Goal: Navigation & Orientation: Find specific page/section

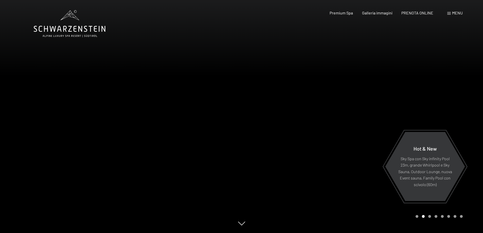
click at [69, 30] on icon at bounding box center [70, 29] width 72 height 6
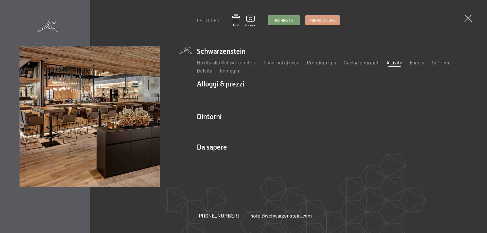
click at [395, 63] on link "Attività" at bounding box center [394, 62] width 16 height 6
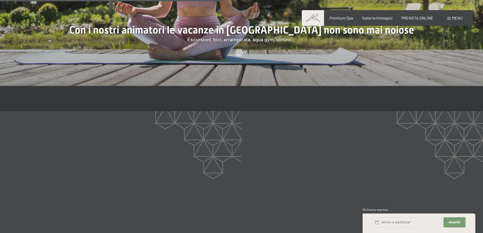
scroll to position [735, 0]
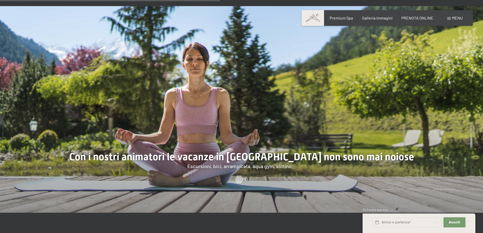
click at [450, 18] on span at bounding box center [449, 18] width 4 height 3
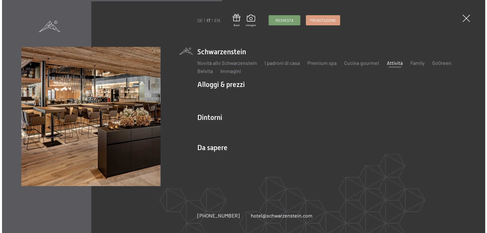
scroll to position [737, 0]
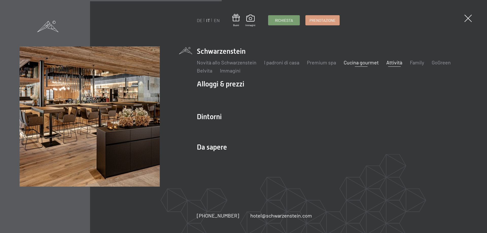
click at [356, 63] on link "Cucina gourmet" at bounding box center [360, 62] width 35 height 6
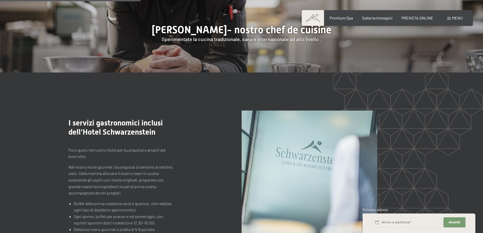
scroll to position [608, 0]
